Goal: Task Accomplishment & Management: Use online tool/utility

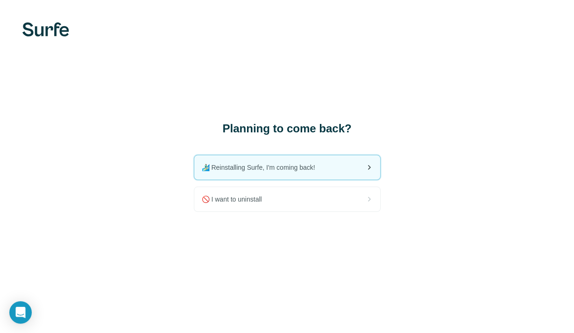
click at [333, 175] on div "🏄🏻‍♂️ Reinstalling Surfe, I'm coming back!" at bounding box center [287, 167] width 186 height 24
